Goal: Entertainment & Leisure: Consume media (video, audio)

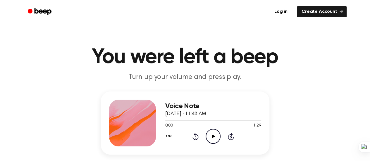
click at [213, 136] on icon at bounding box center [213, 137] width 3 height 4
click at [211, 136] on icon "Play Audio" at bounding box center [213, 136] width 15 height 15
click at [215, 141] on icon "Play Audio" at bounding box center [213, 136] width 15 height 15
click at [215, 136] on icon "Play Audio" at bounding box center [213, 136] width 15 height 15
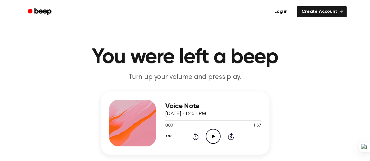
click at [214, 137] on icon at bounding box center [213, 137] width 3 height 4
click at [214, 136] on icon at bounding box center [213, 137] width 3 height 4
click at [215, 136] on icon at bounding box center [213, 137] width 3 height 4
click at [215, 137] on icon "Play Audio" at bounding box center [213, 136] width 15 height 15
click at [210, 136] on icon "Play Audio" at bounding box center [213, 136] width 15 height 15
